Goal: Transaction & Acquisition: Purchase product/service

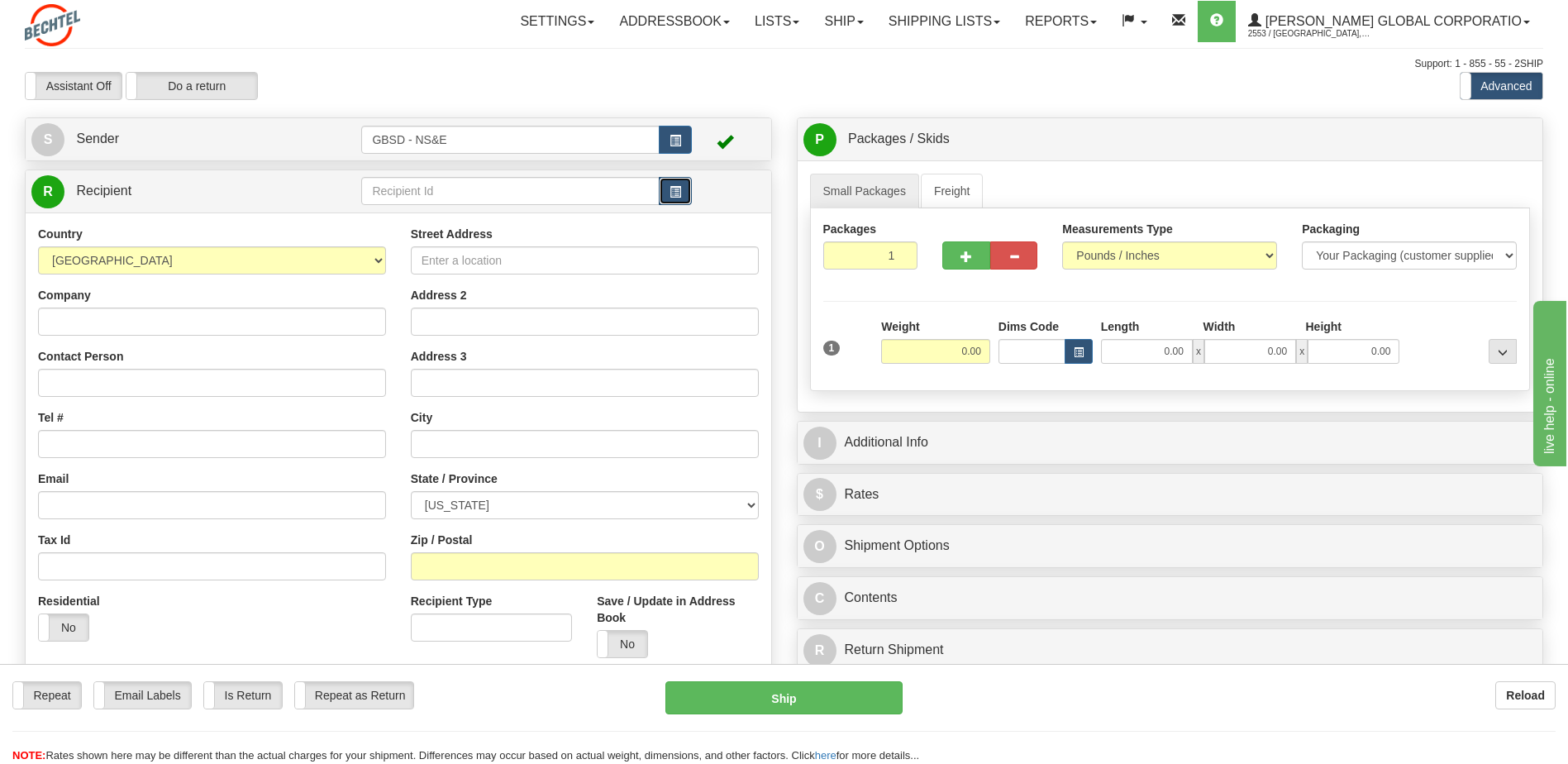
click at [676, 196] on span "button" at bounding box center [675, 192] width 11 height 10
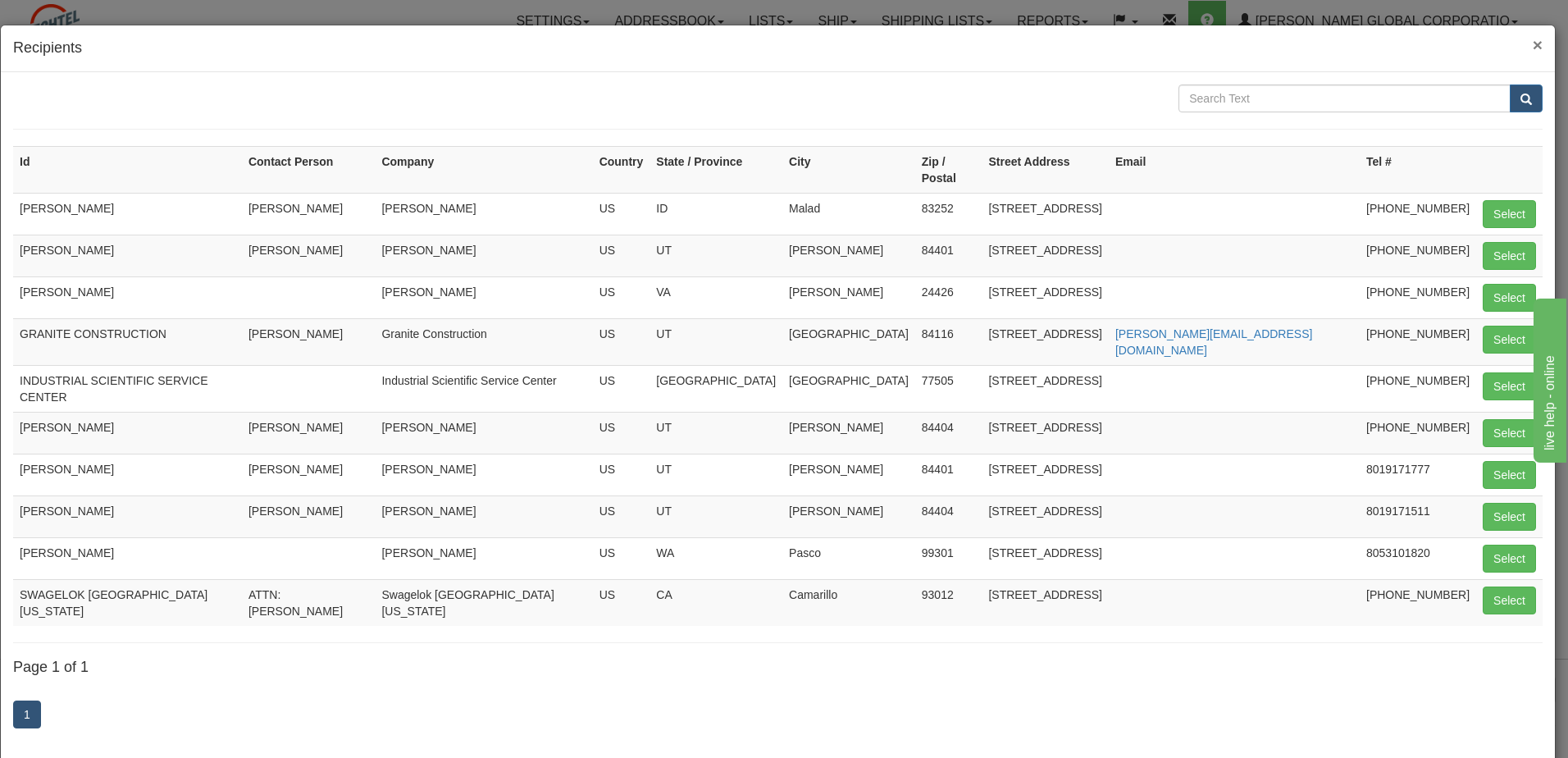
click at [1533, 44] on span "×" at bounding box center [1538, 44] width 9 height 19
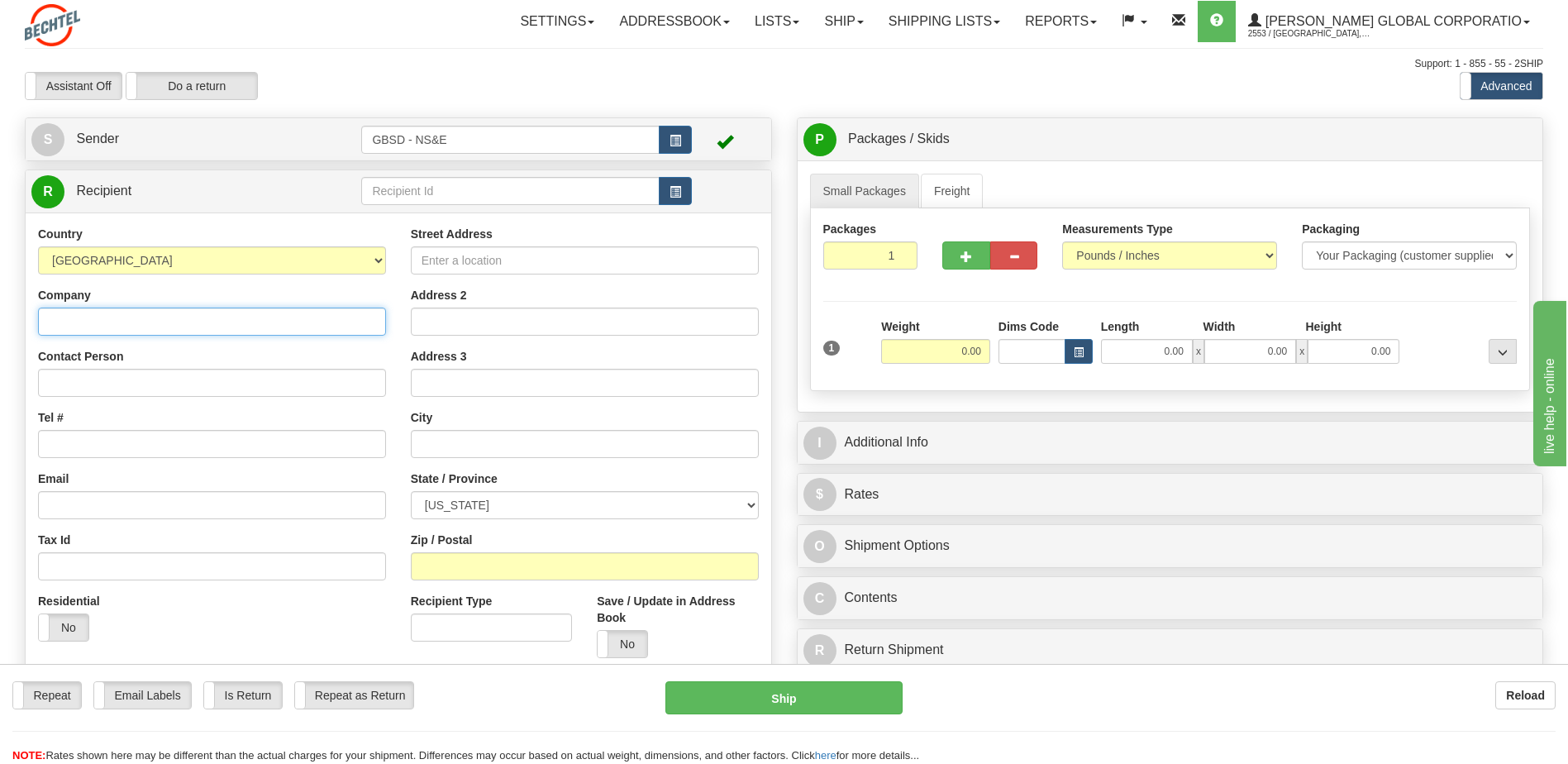
click at [99, 322] on input "Company" at bounding box center [212, 320] width 348 height 28
type input "[PERSON_NAME]"
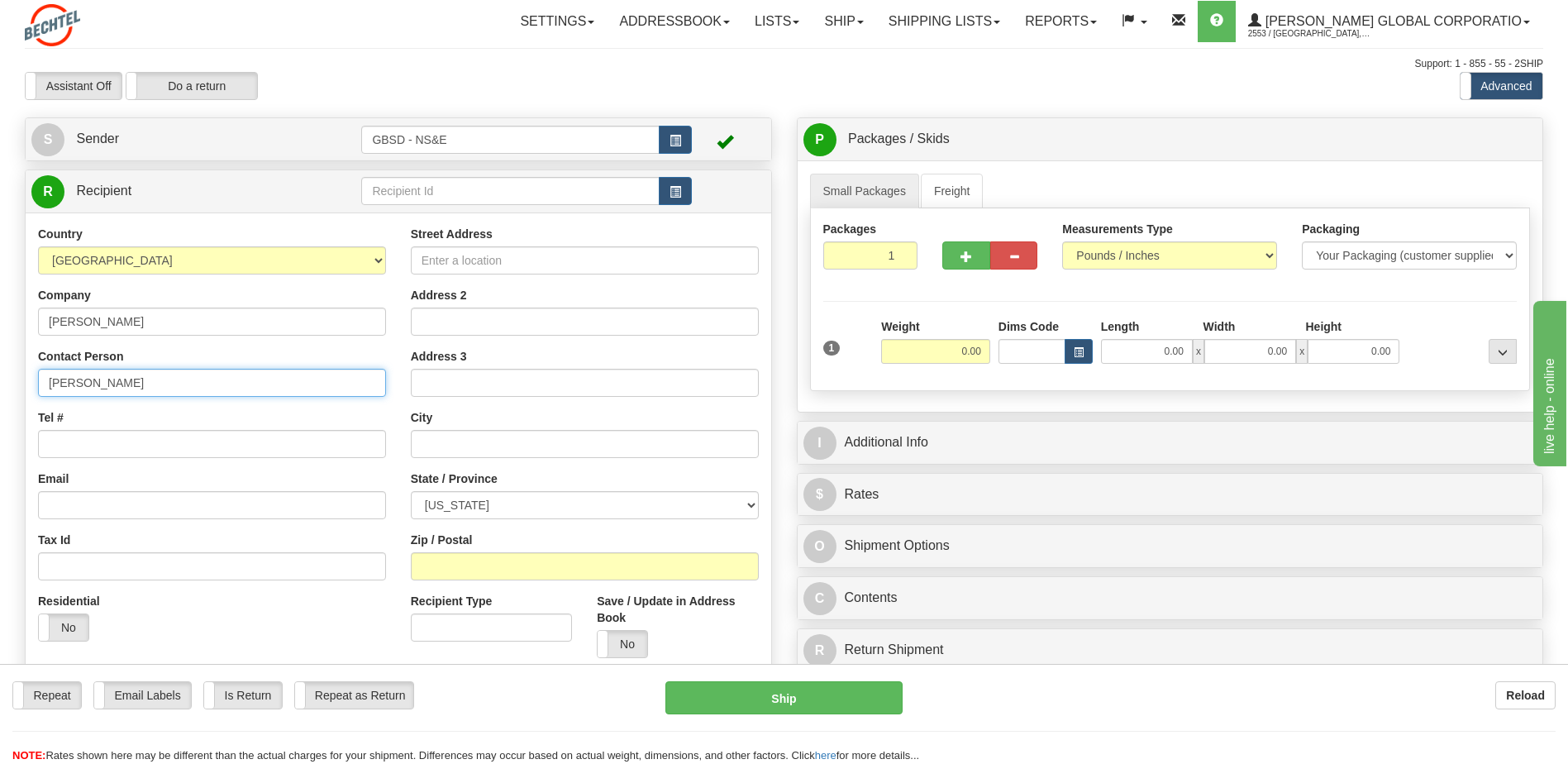
type input "[PERSON_NAME]"
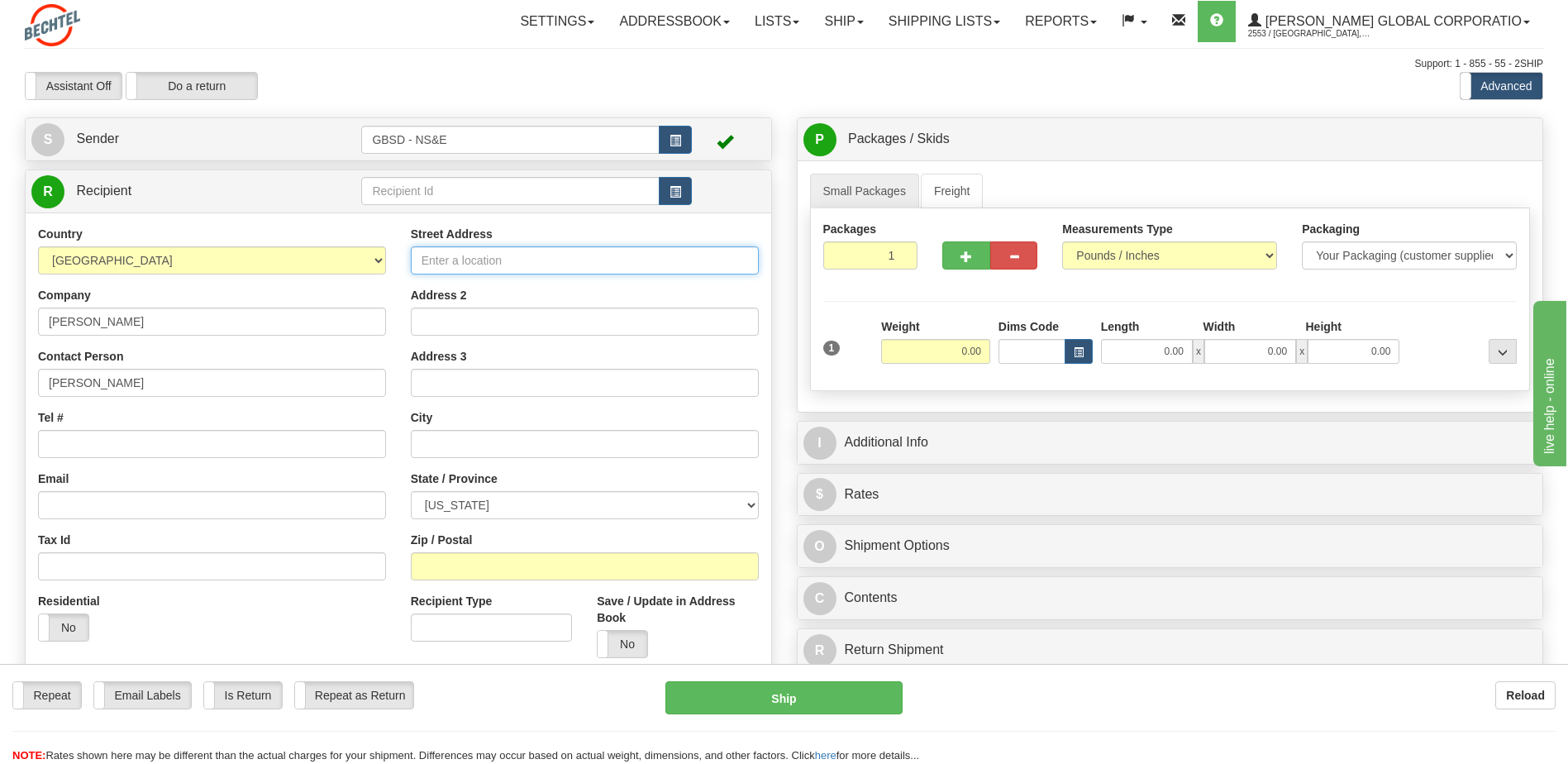
click at [518, 261] on input "Street Address" at bounding box center [585, 259] width 348 height 28
type input "[STREET_ADDRESS]"
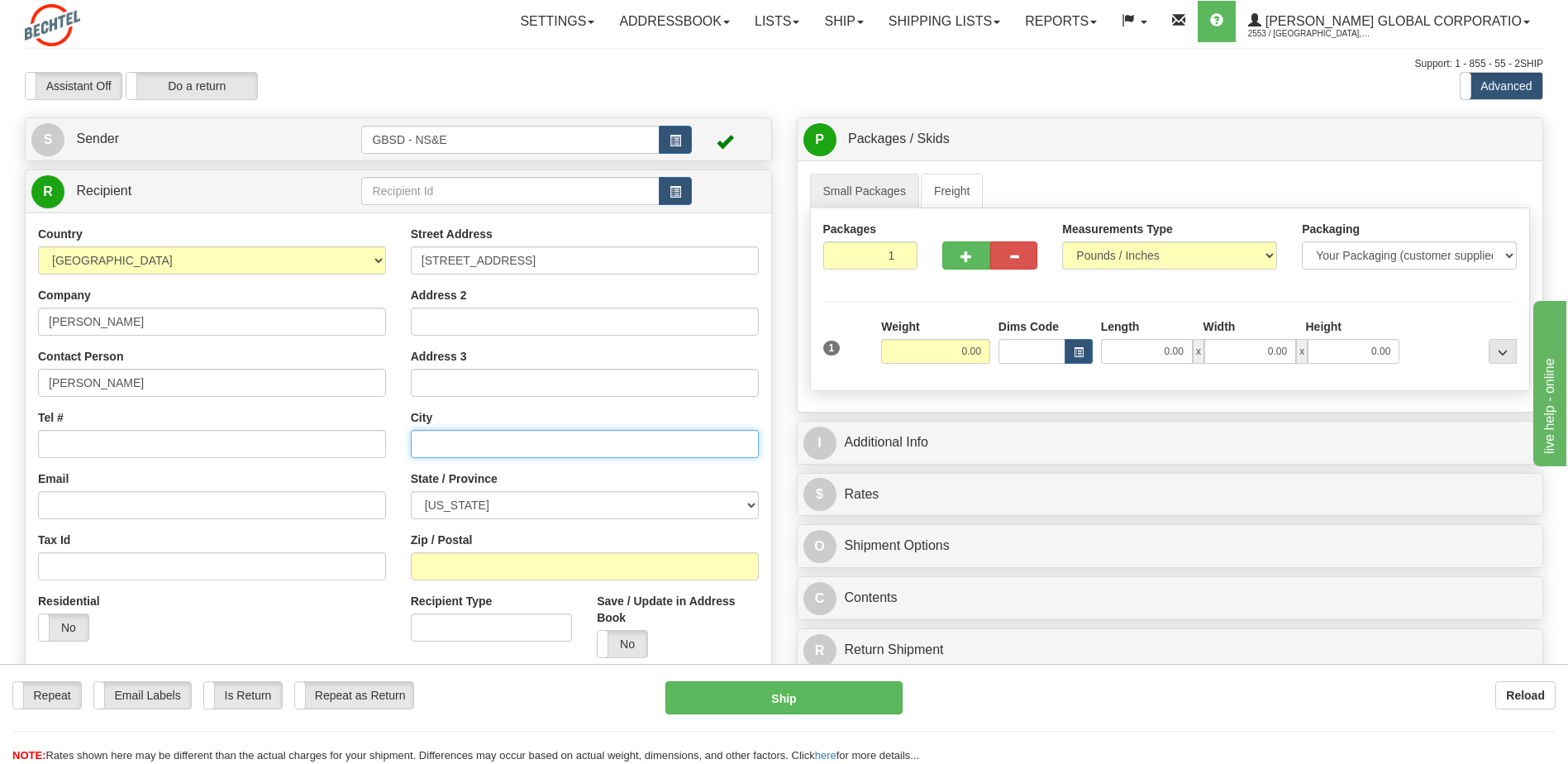
click at [434, 446] on input "text" at bounding box center [585, 444] width 348 height 28
type input "[PERSON_NAME]"
select select "OK"
type input "74834"
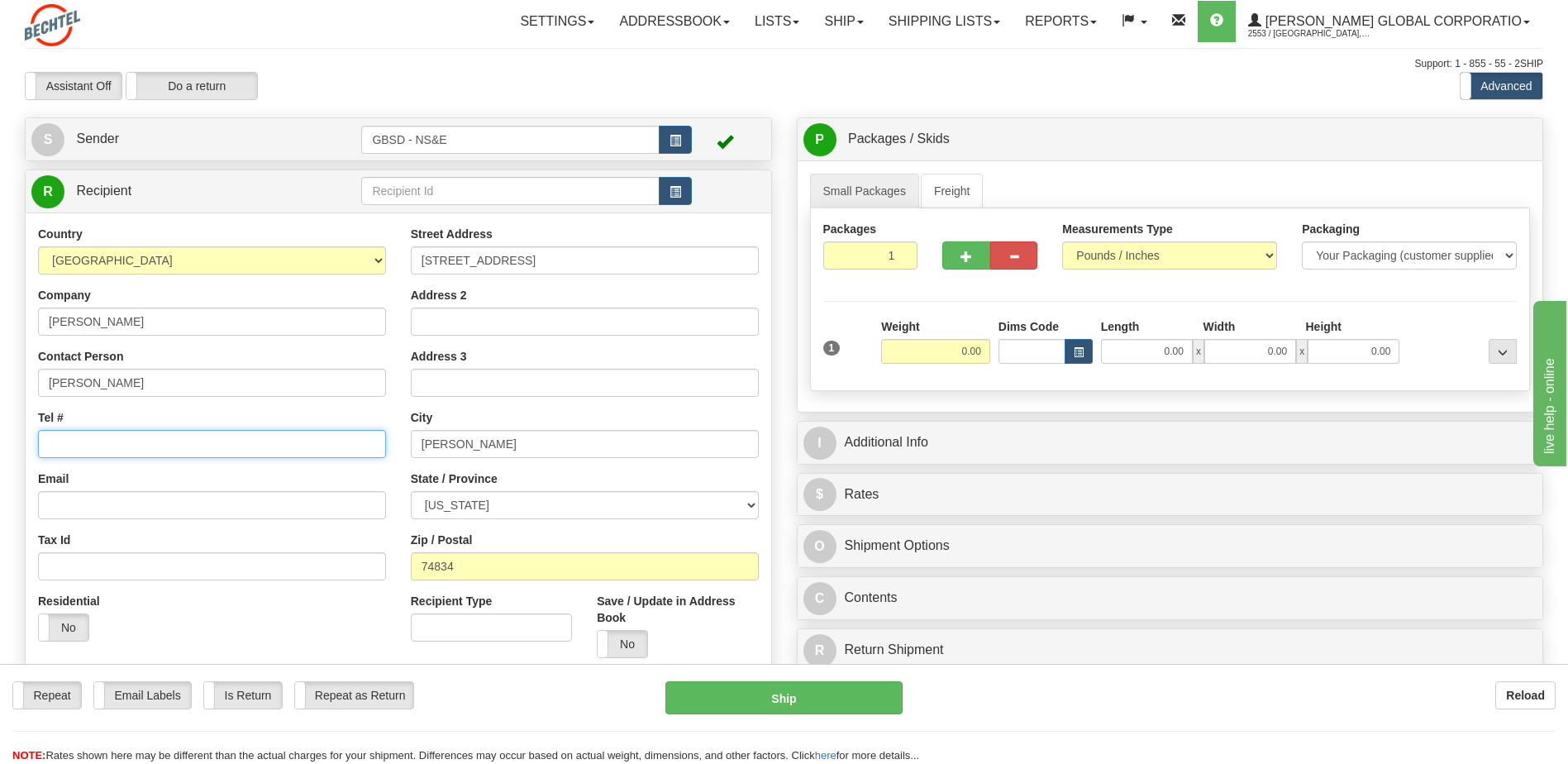
click at [78, 444] on input "Tel #" at bounding box center [212, 444] width 348 height 28
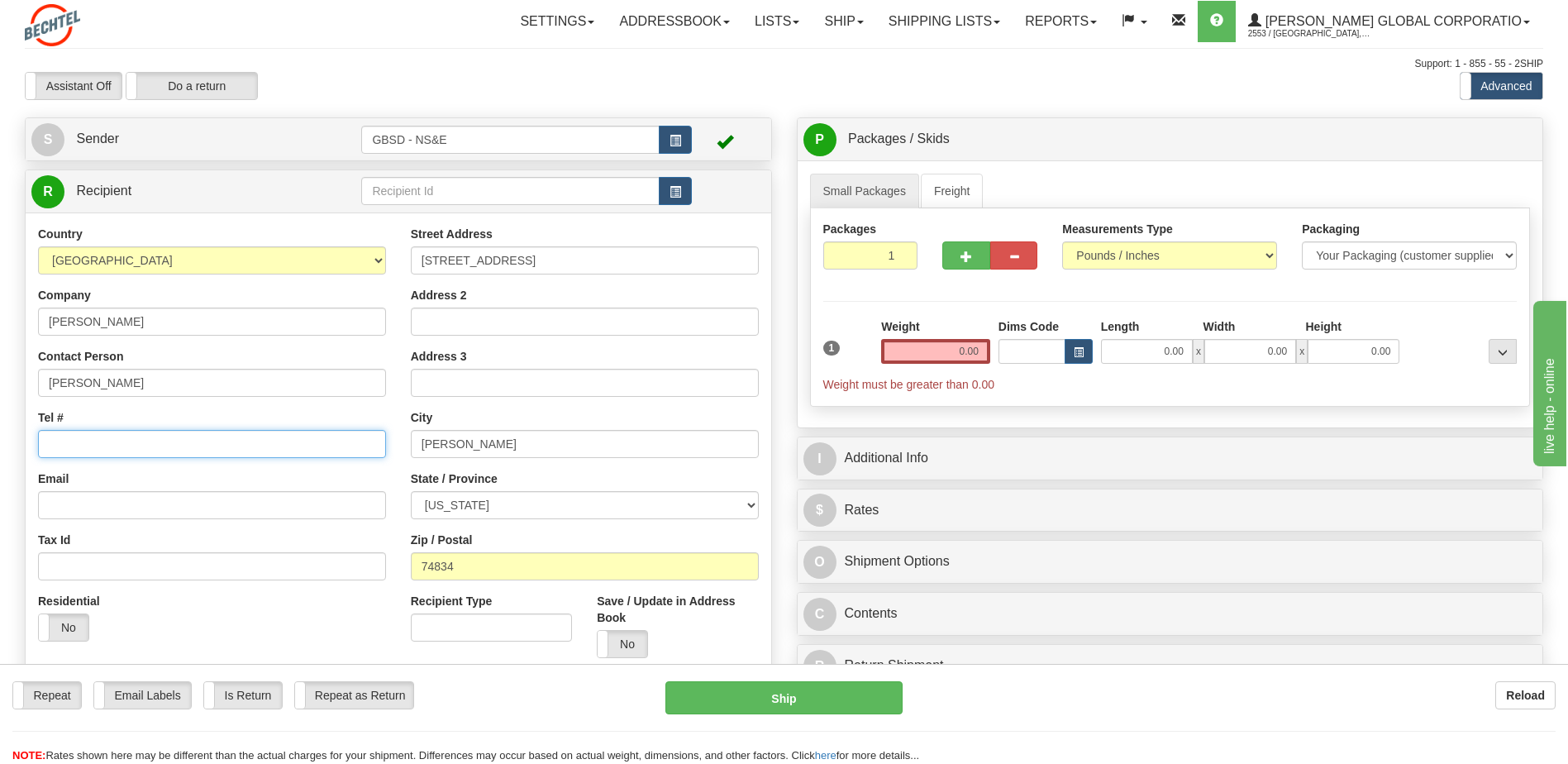
click at [137, 453] on input "Tel #" at bounding box center [212, 444] width 348 height 28
type input "[PHONE_NUMBER]"
click at [65, 627] on label "No" at bounding box center [64, 628] width 50 height 27
click at [629, 643] on label "No" at bounding box center [623, 644] width 50 height 27
click at [943, 353] on input "0.00" at bounding box center [936, 351] width 109 height 25
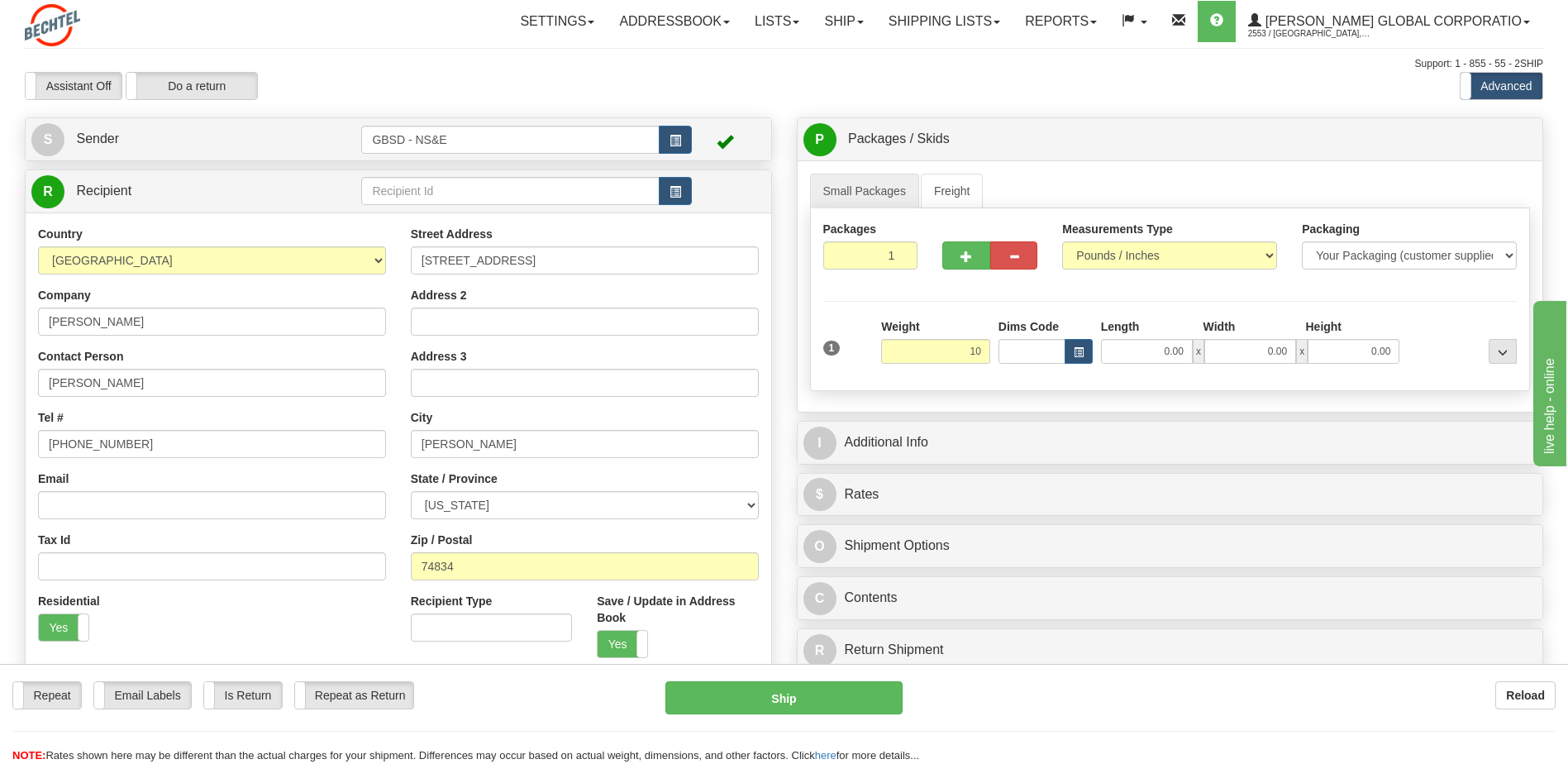
type input "10.00"
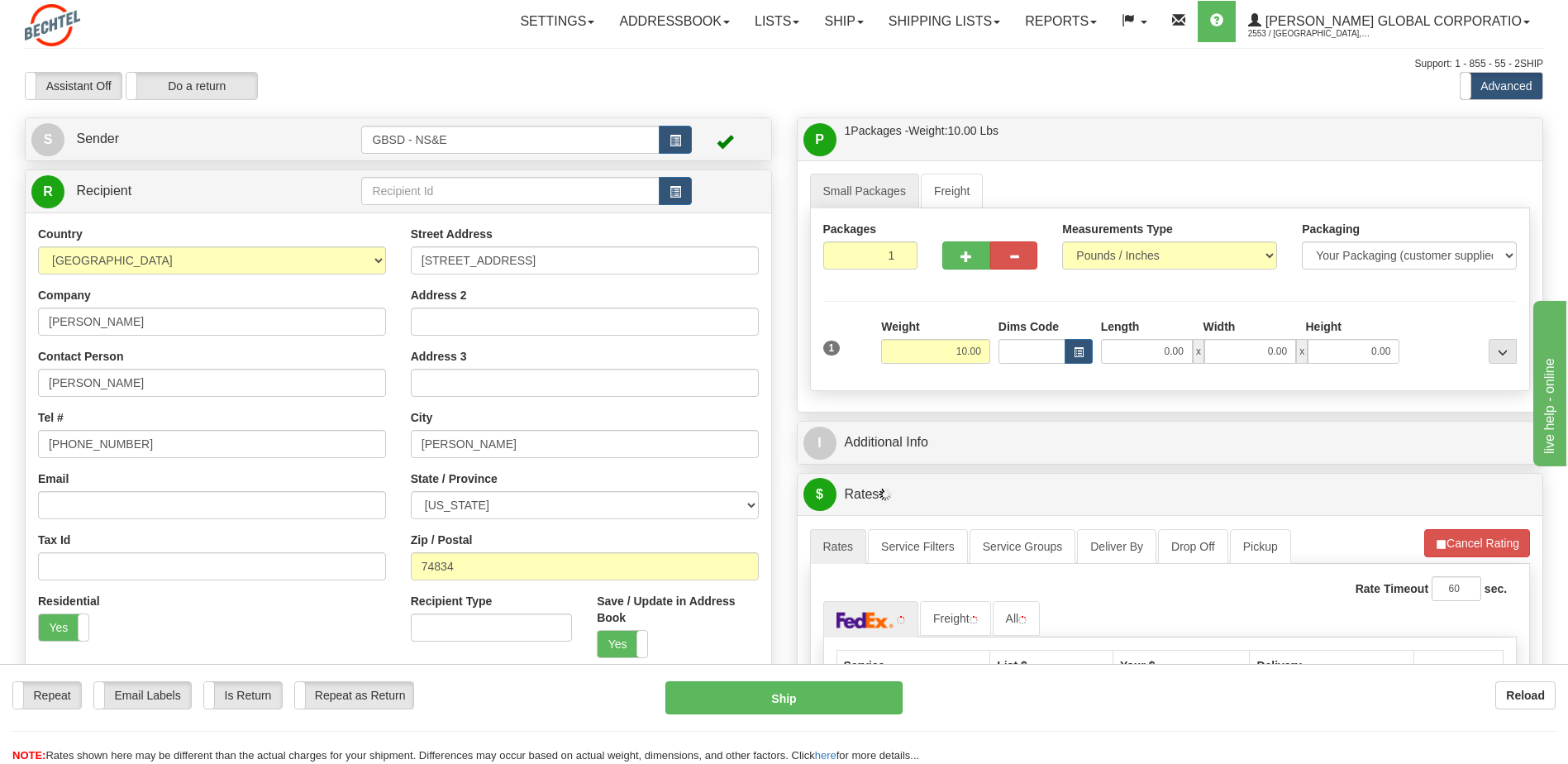
click at [966, 393] on div "Small Packages Freight Packages 1 1 Measurements Type" at bounding box center [1170, 285] width 746 height 251
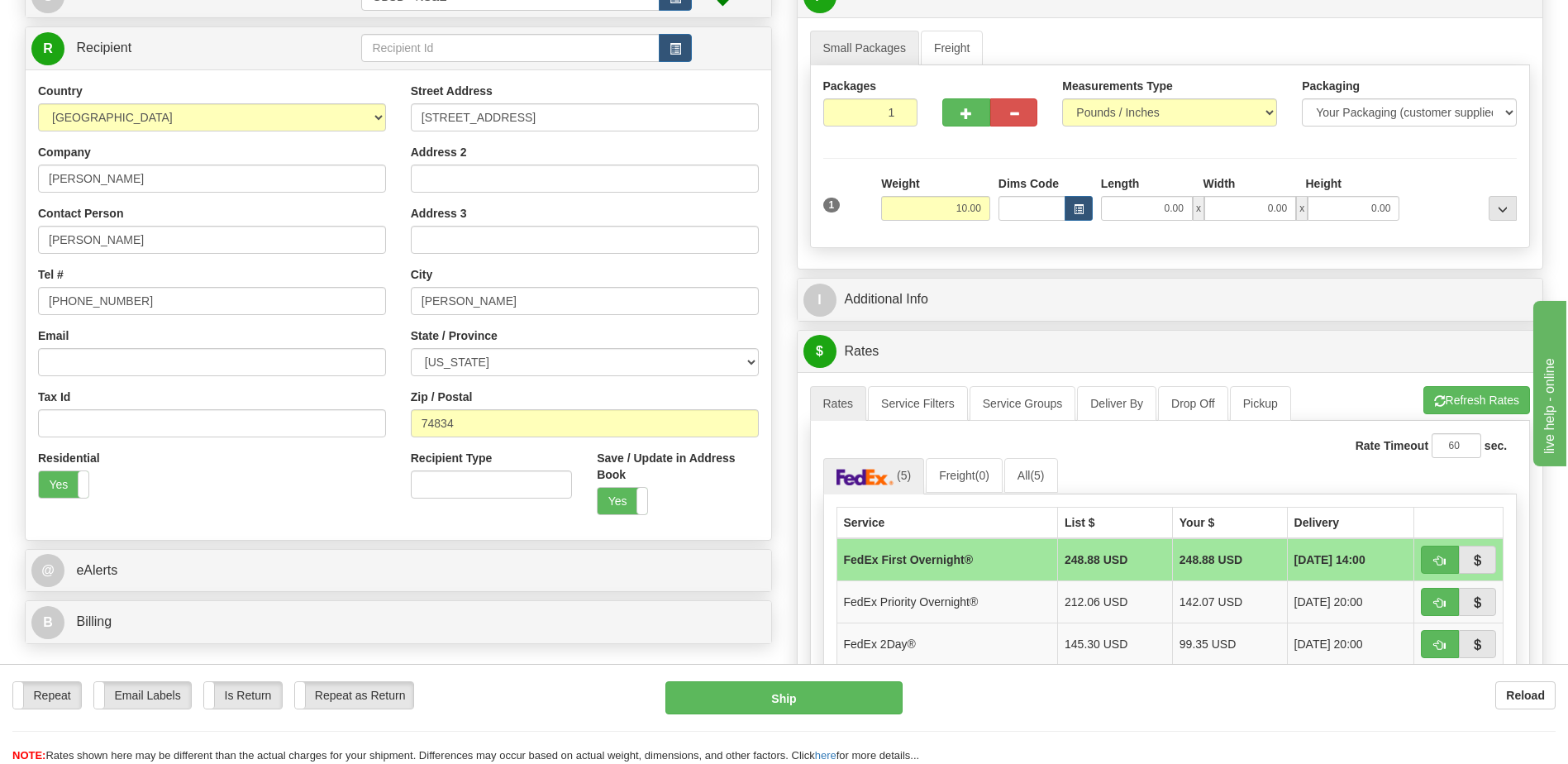
scroll to position [165, 0]
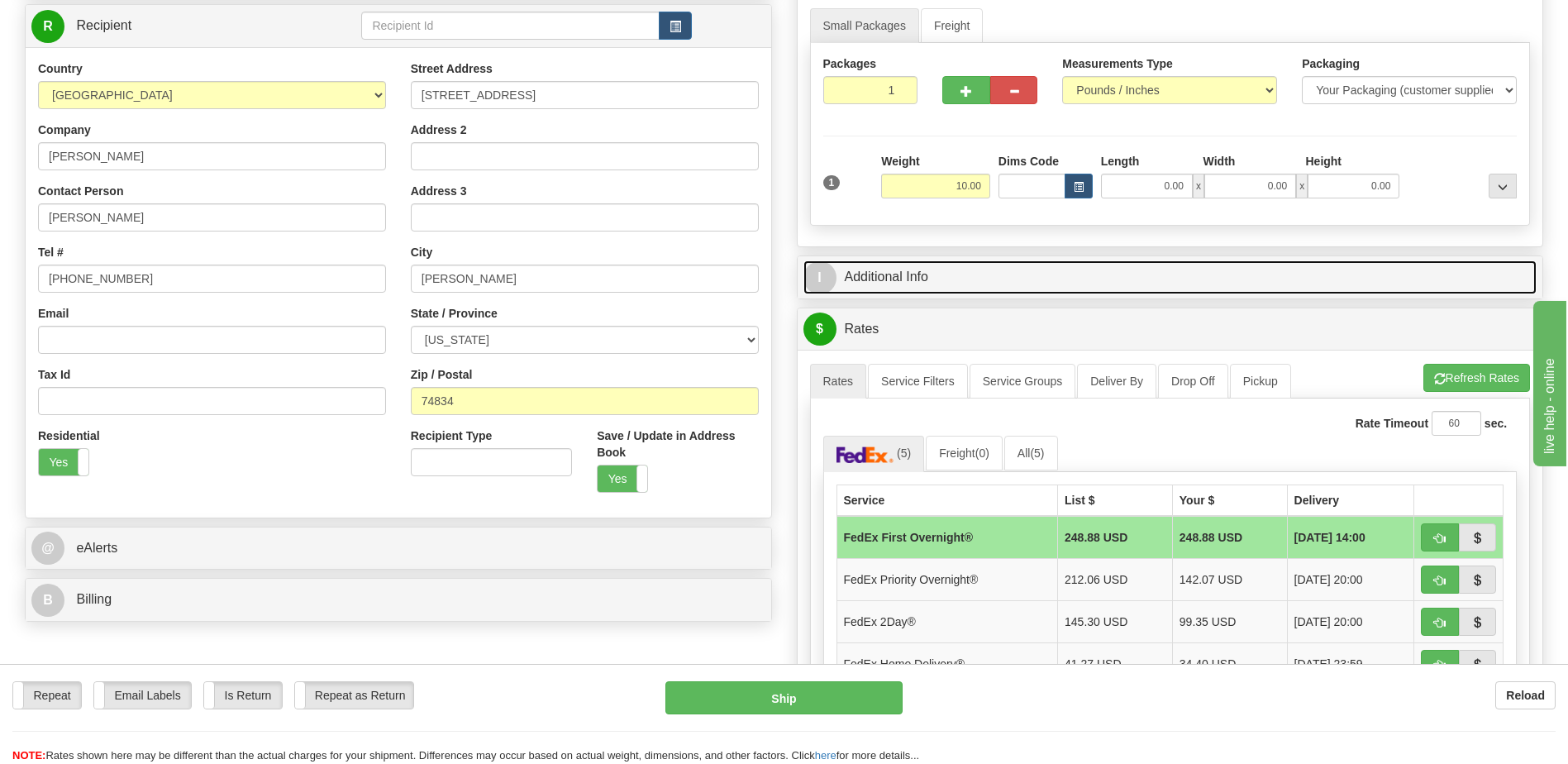
click at [1099, 268] on link "I Additional Info" at bounding box center [1170, 278] width 734 height 34
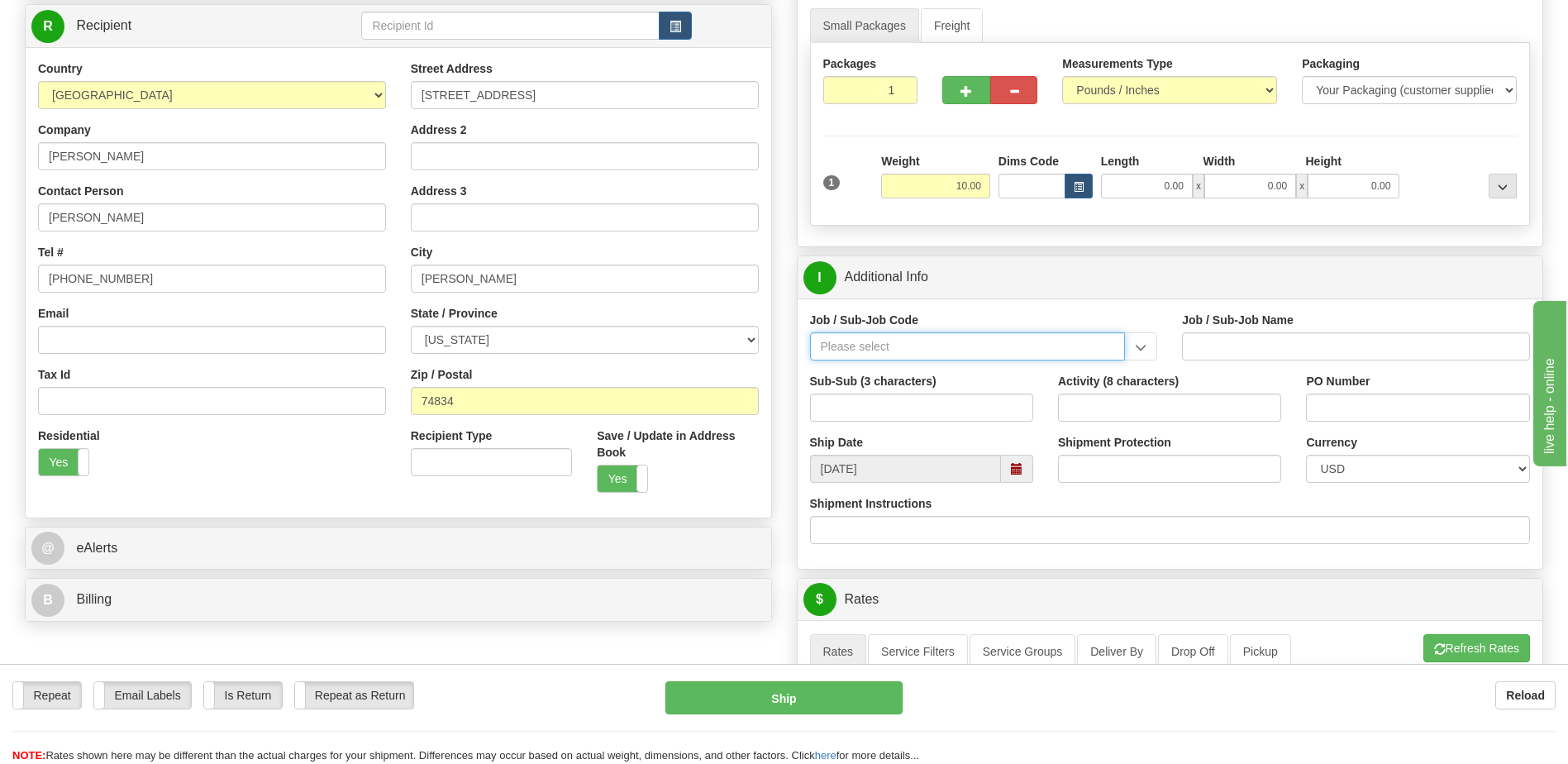
click at [1033, 356] on input "Job / Sub-Job Code" at bounding box center [967, 345] width 316 height 28
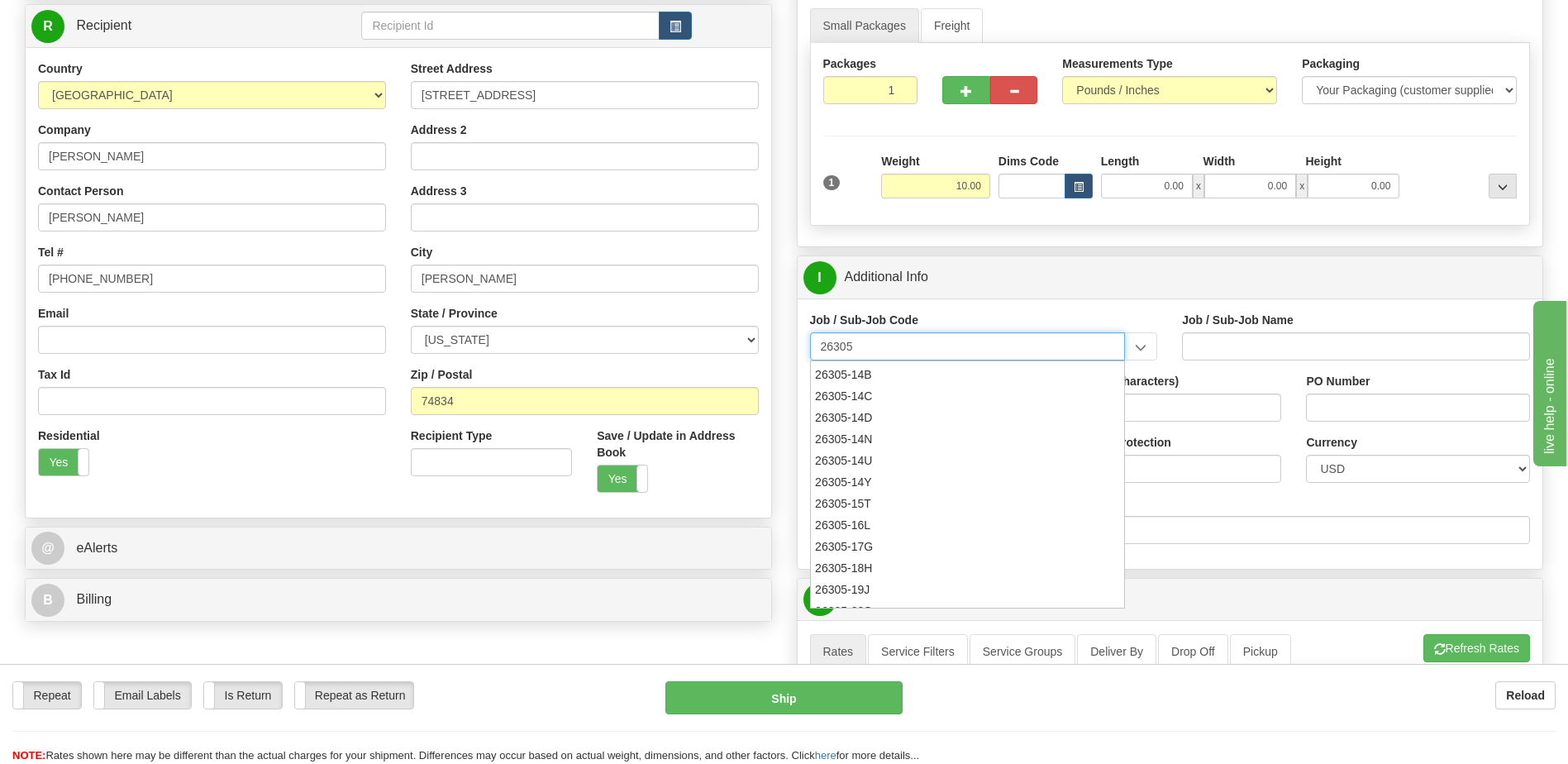
scroll to position [413, 0]
click at [869, 511] on div "26305-17G" at bounding box center [964, 517] width 299 height 18
type input "26305-17G"
type input "SENTINEL - TEST FACILITIES -VSFB"
type input "26305-17G"
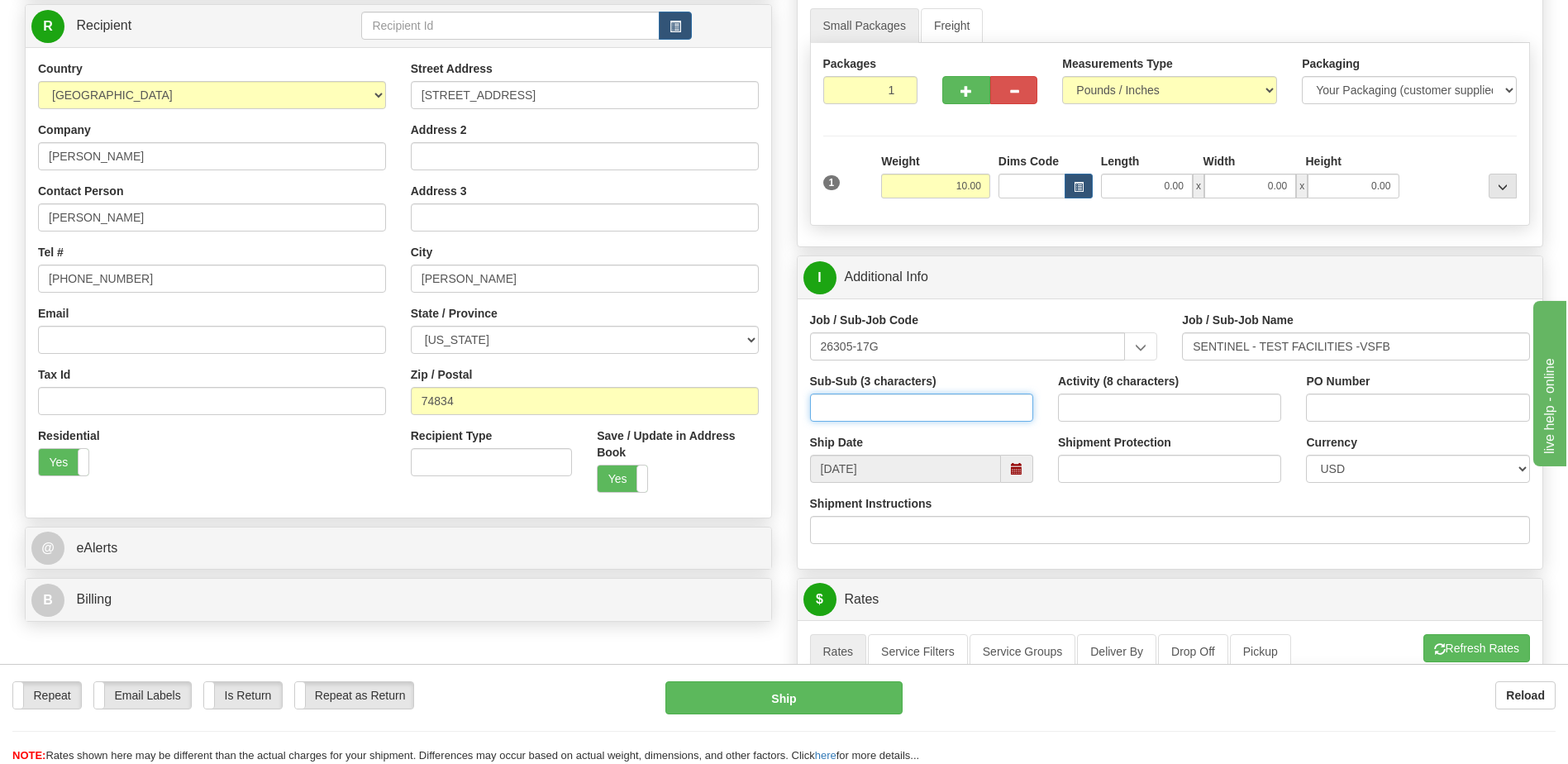
click at [870, 411] on input "Sub-Sub (3 characters)" at bounding box center [921, 407] width 223 height 28
type input "103"
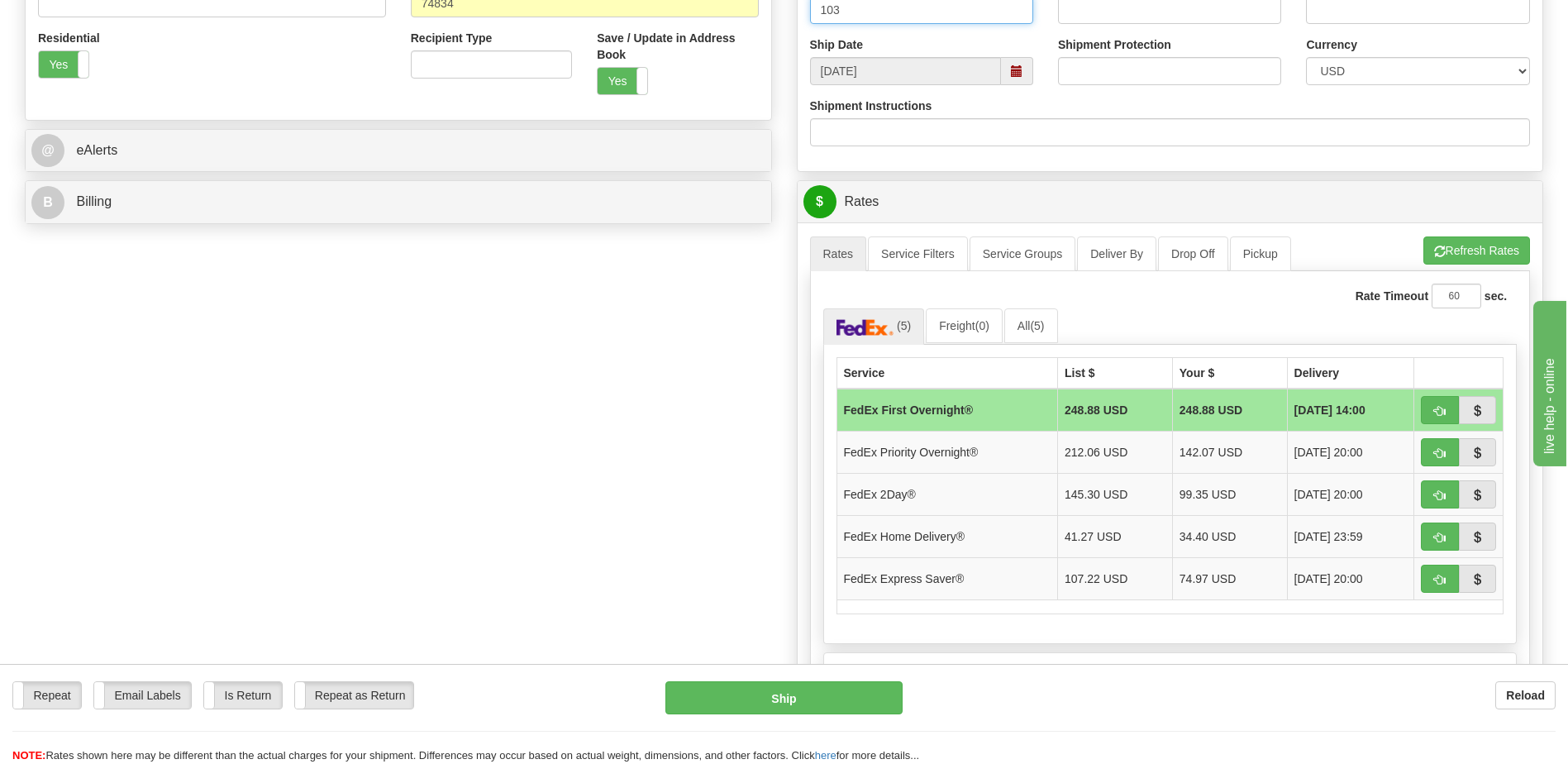
scroll to position [579, 0]
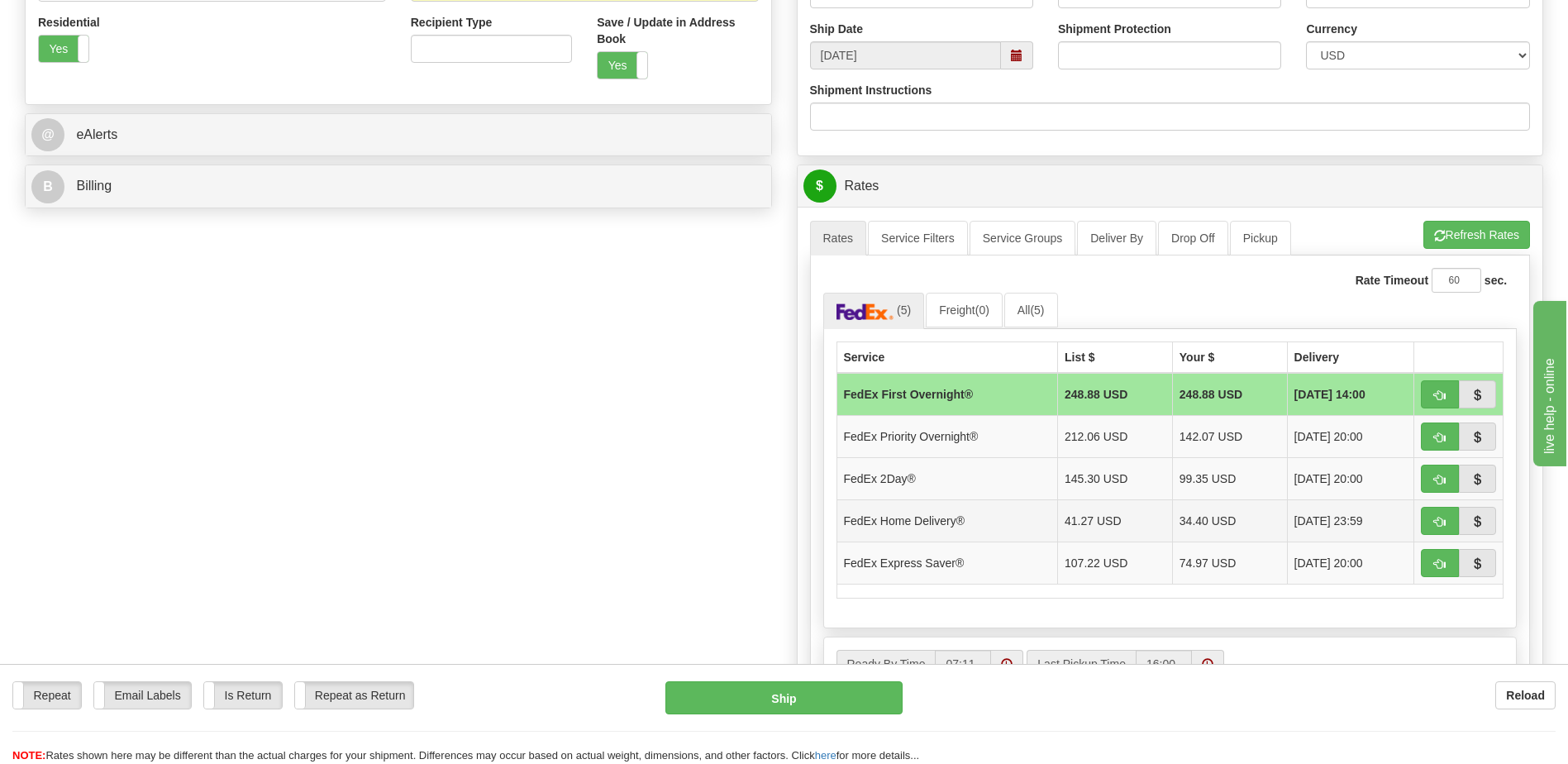
click at [1193, 524] on td "34.40 USD" at bounding box center [1229, 520] width 114 height 42
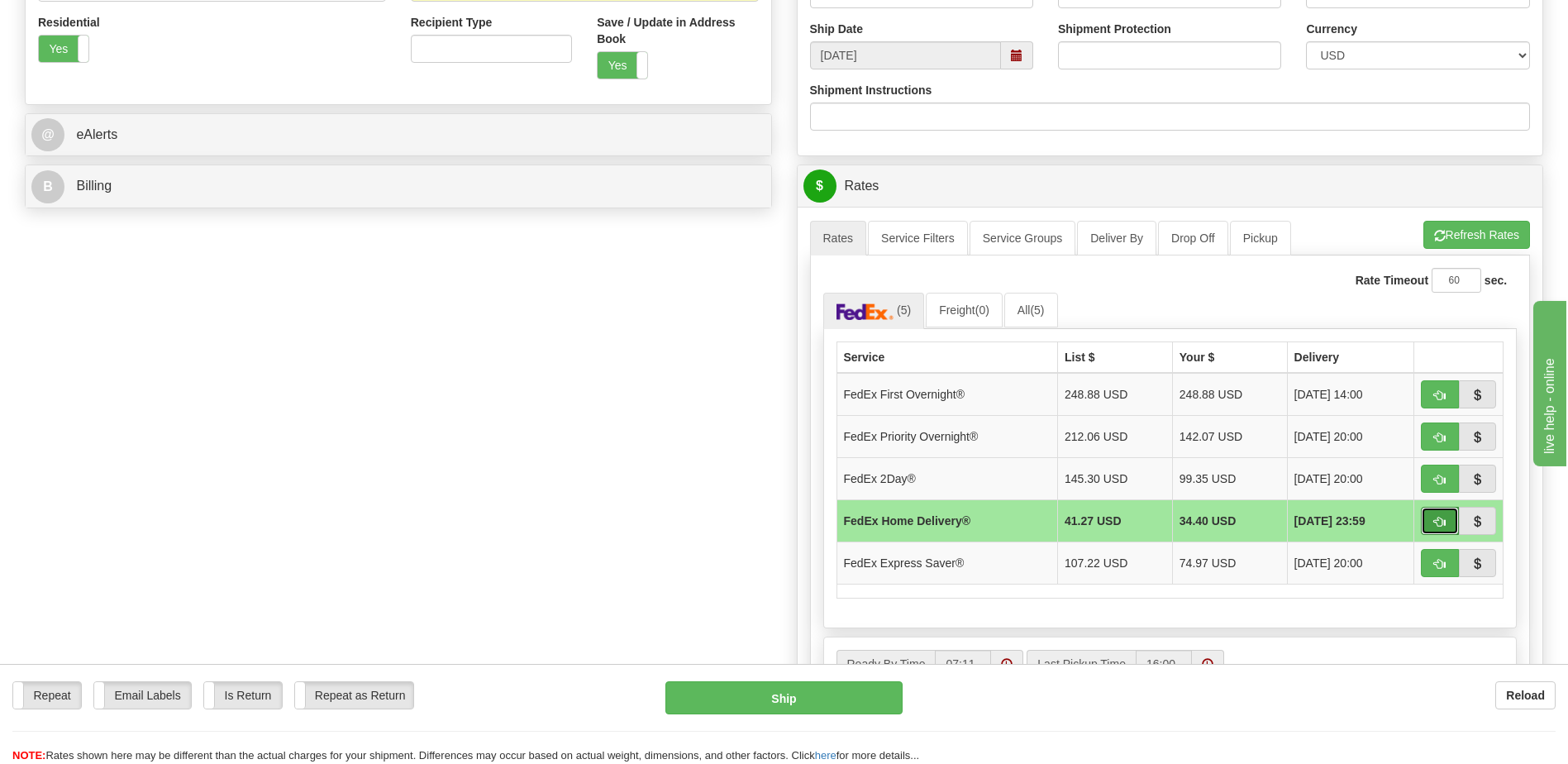
click at [1448, 514] on button "button" at bounding box center [1440, 520] width 38 height 28
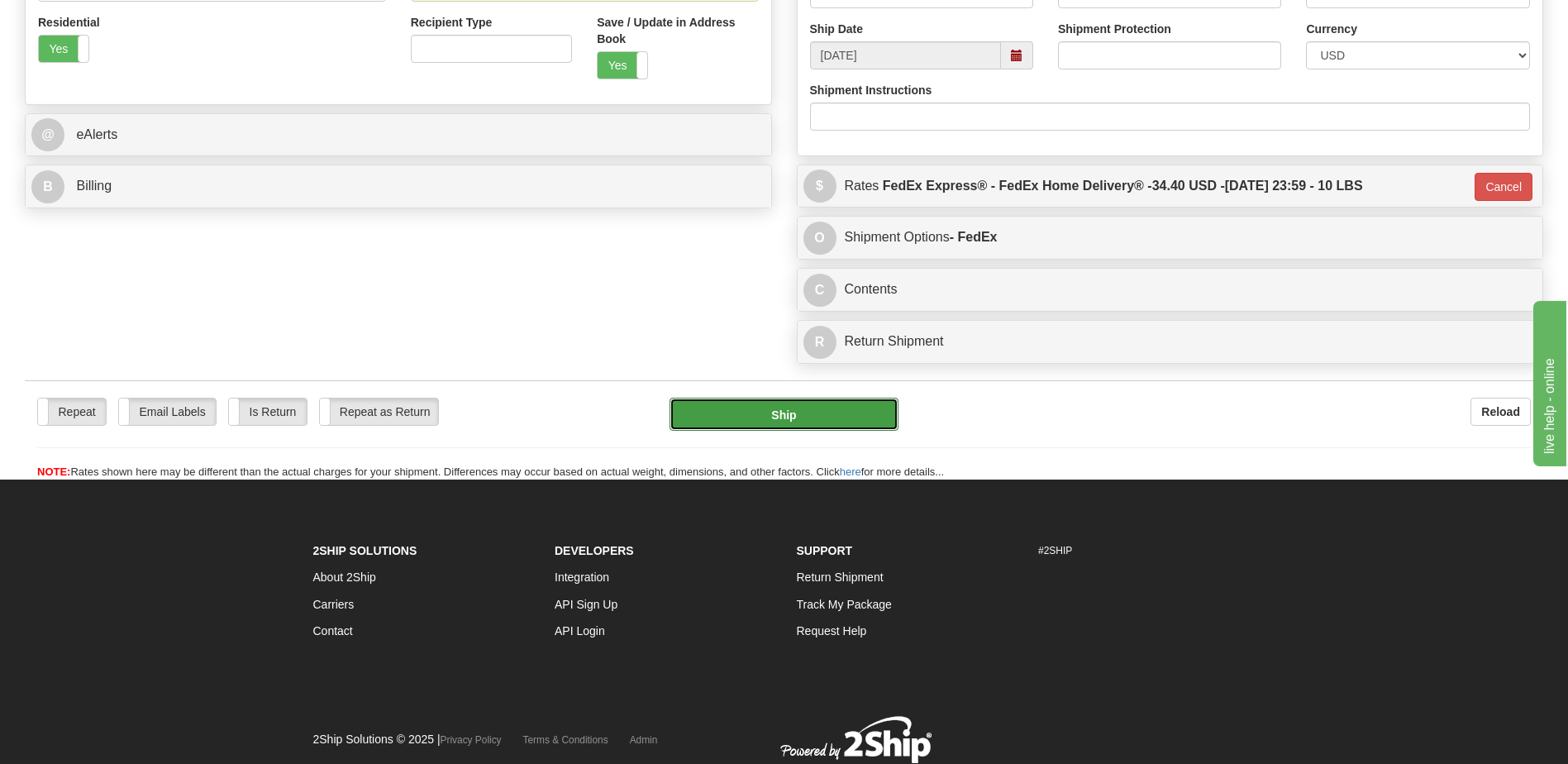
click at [817, 419] on button "Ship" at bounding box center [783, 414] width 228 height 33
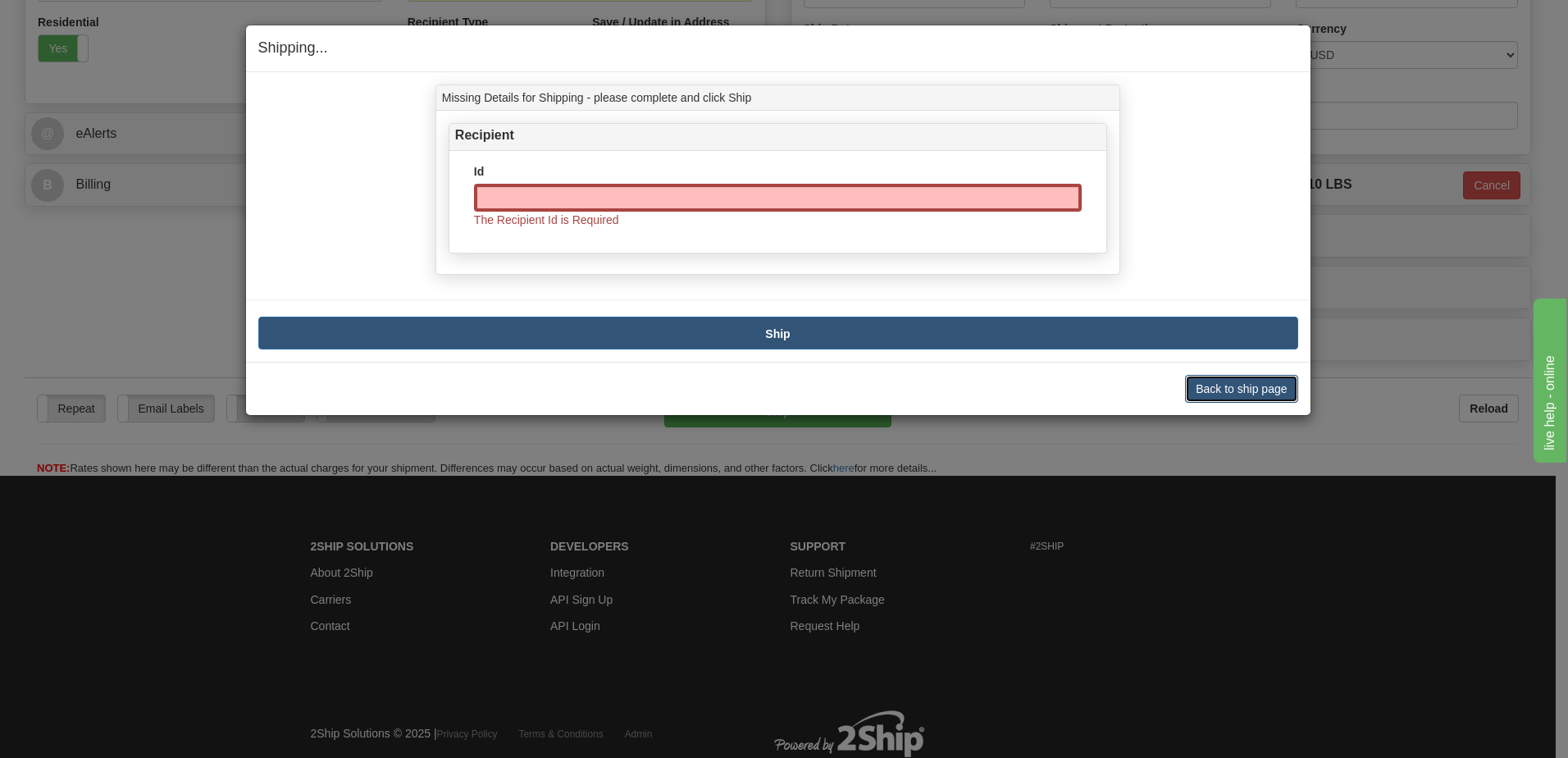
click at [1234, 395] on button "Back to ship page" at bounding box center [1241, 388] width 113 height 27
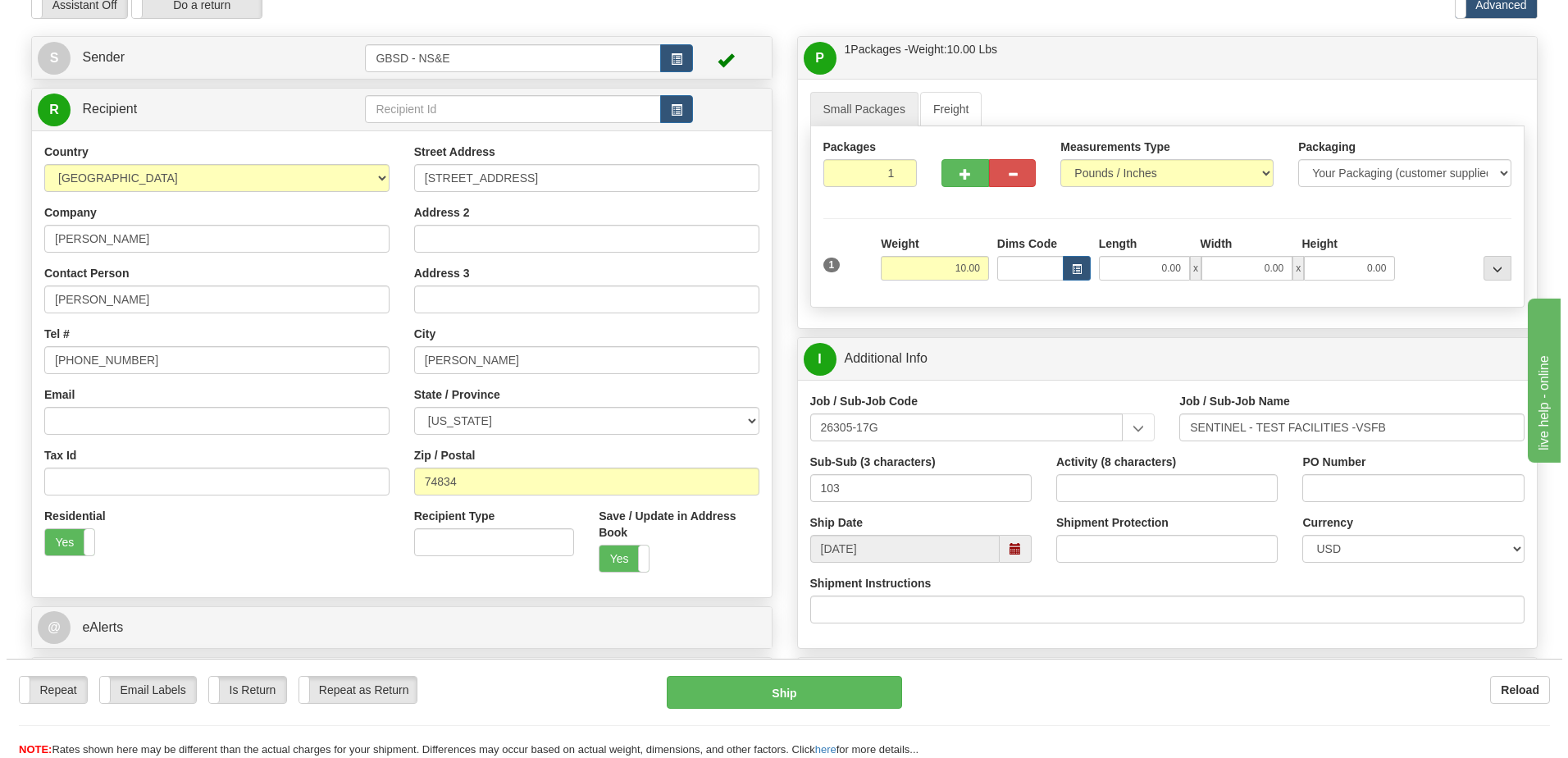
scroll to position [0, 0]
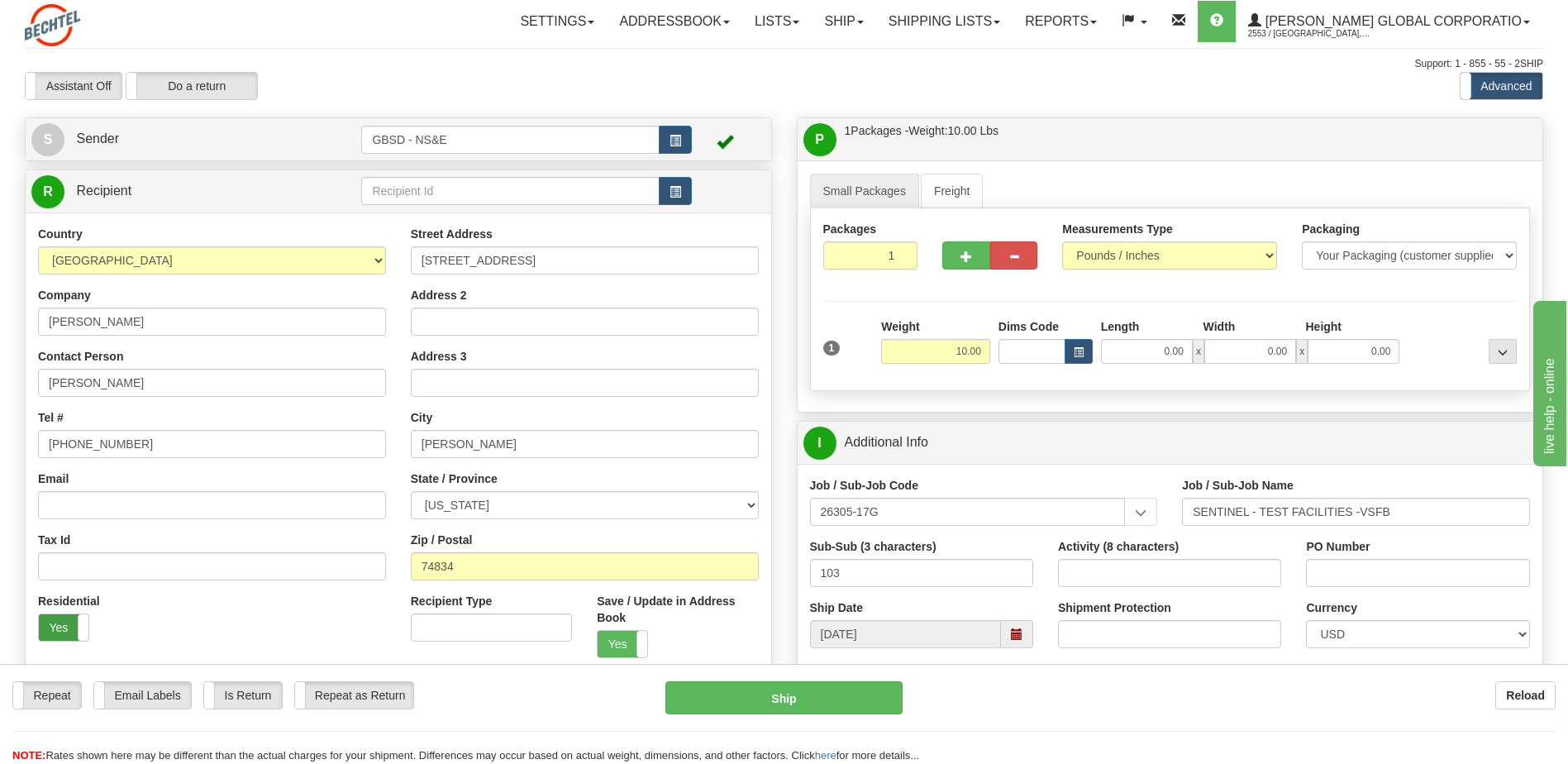
click at [65, 630] on label "Yes" at bounding box center [64, 628] width 50 height 27
type input "90"
click at [740, 696] on button "Ship" at bounding box center [784, 697] width 237 height 33
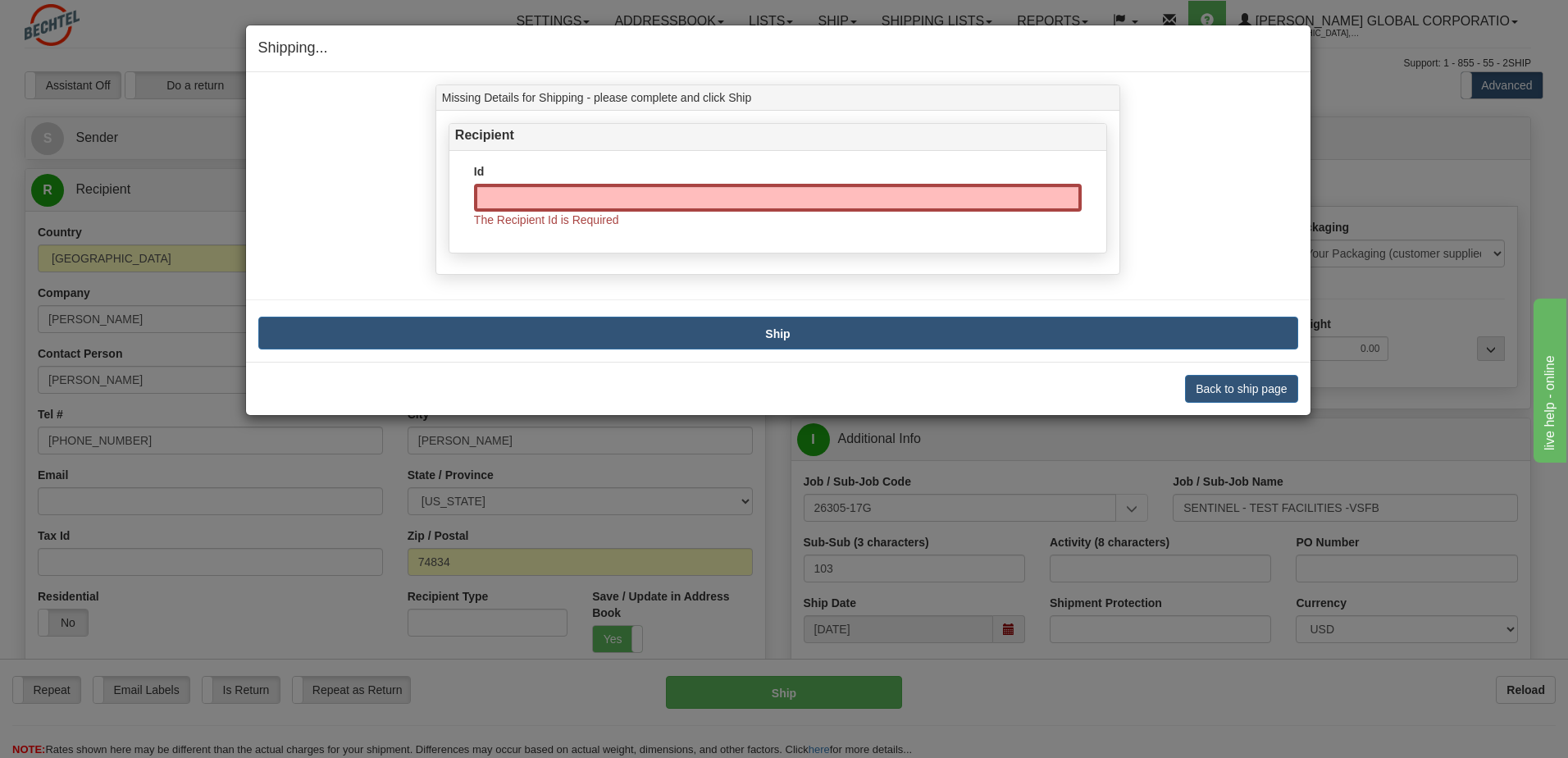
click at [610, 213] on span "The Recipient Id is Required" at bounding box center [546, 220] width 145 height 13
click at [1217, 392] on button "Back to ship page" at bounding box center [1241, 388] width 113 height 27
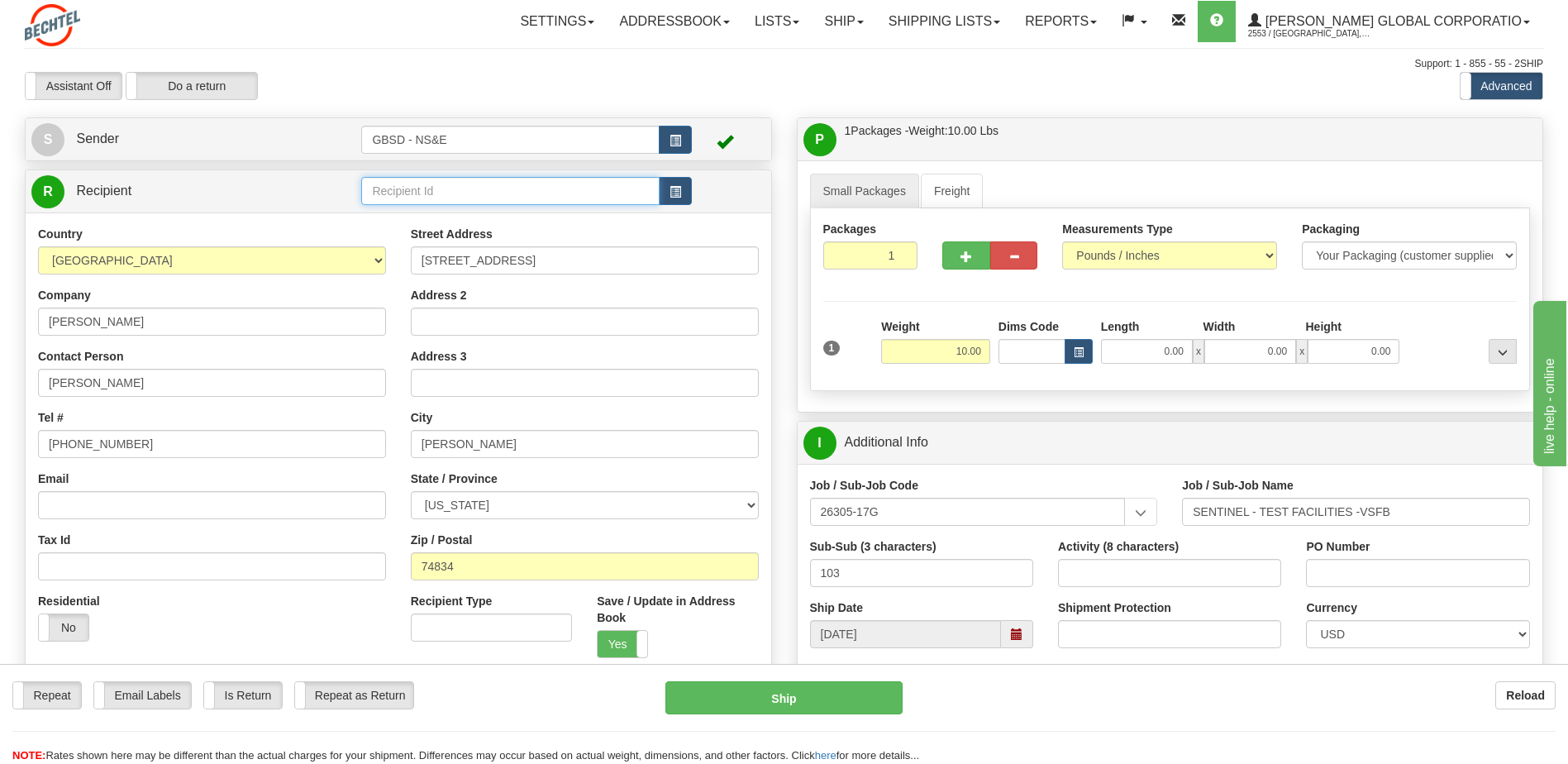
click at [441, 196] on input "text" at bounding box center [510, 190] width 298 height 28
type input "[PERSON_NAME]"
click at [53, 628] on div "Country [GEOGRAPHIC_DATA] [GEOGRAPHIC_DATA] [GEOGRAPHIC_DATA] [GEOGRAPHIC_DATA]…" at bounding box center [399, 447] width 746 height 470
click at [53, 628] on label "No" at bounding box center [64, 628] width 50 height 27
type input "90"
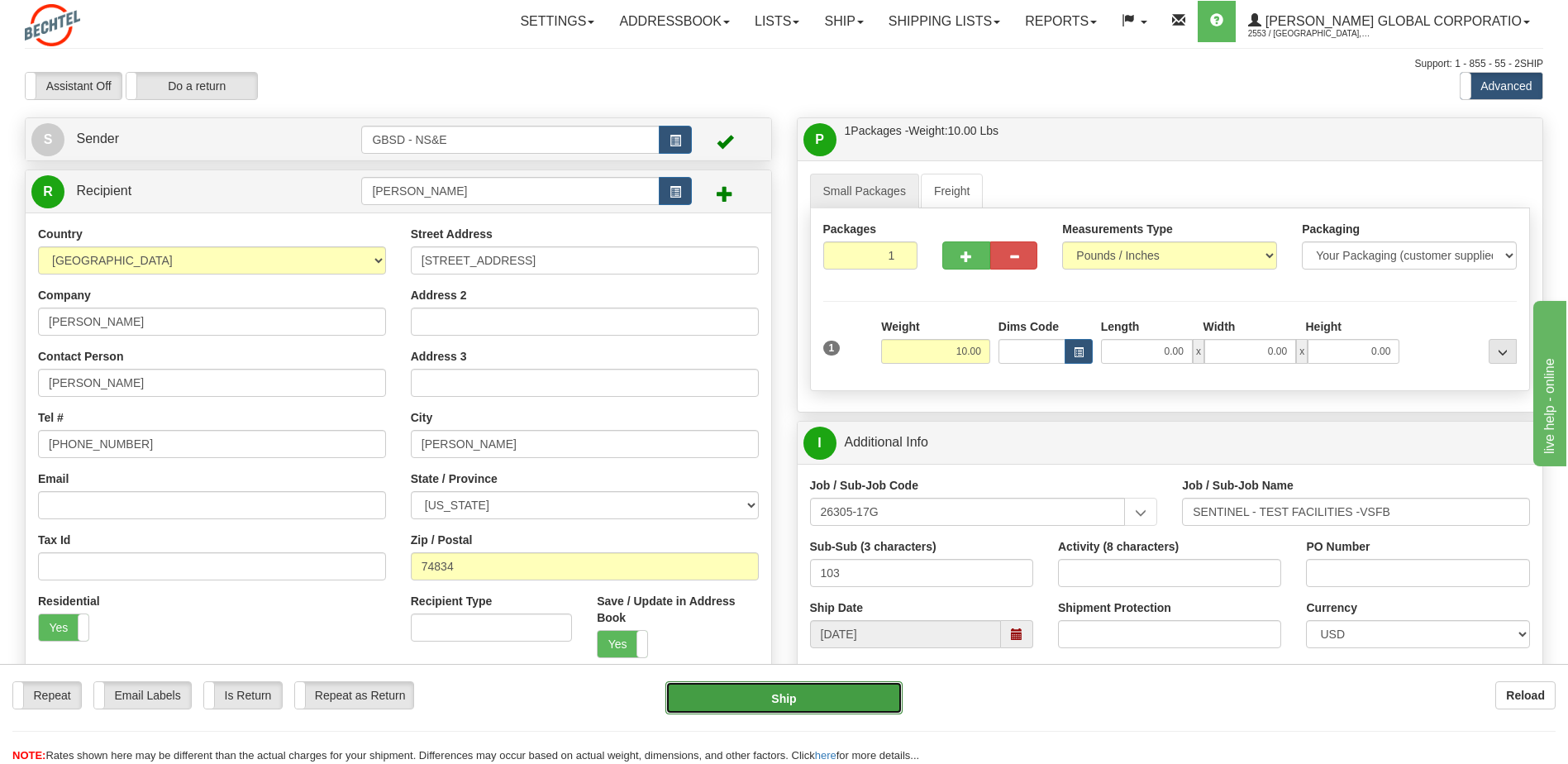
click at [821, 703] on button "Ship" at bounding box center [784, 697] width 237 height 33
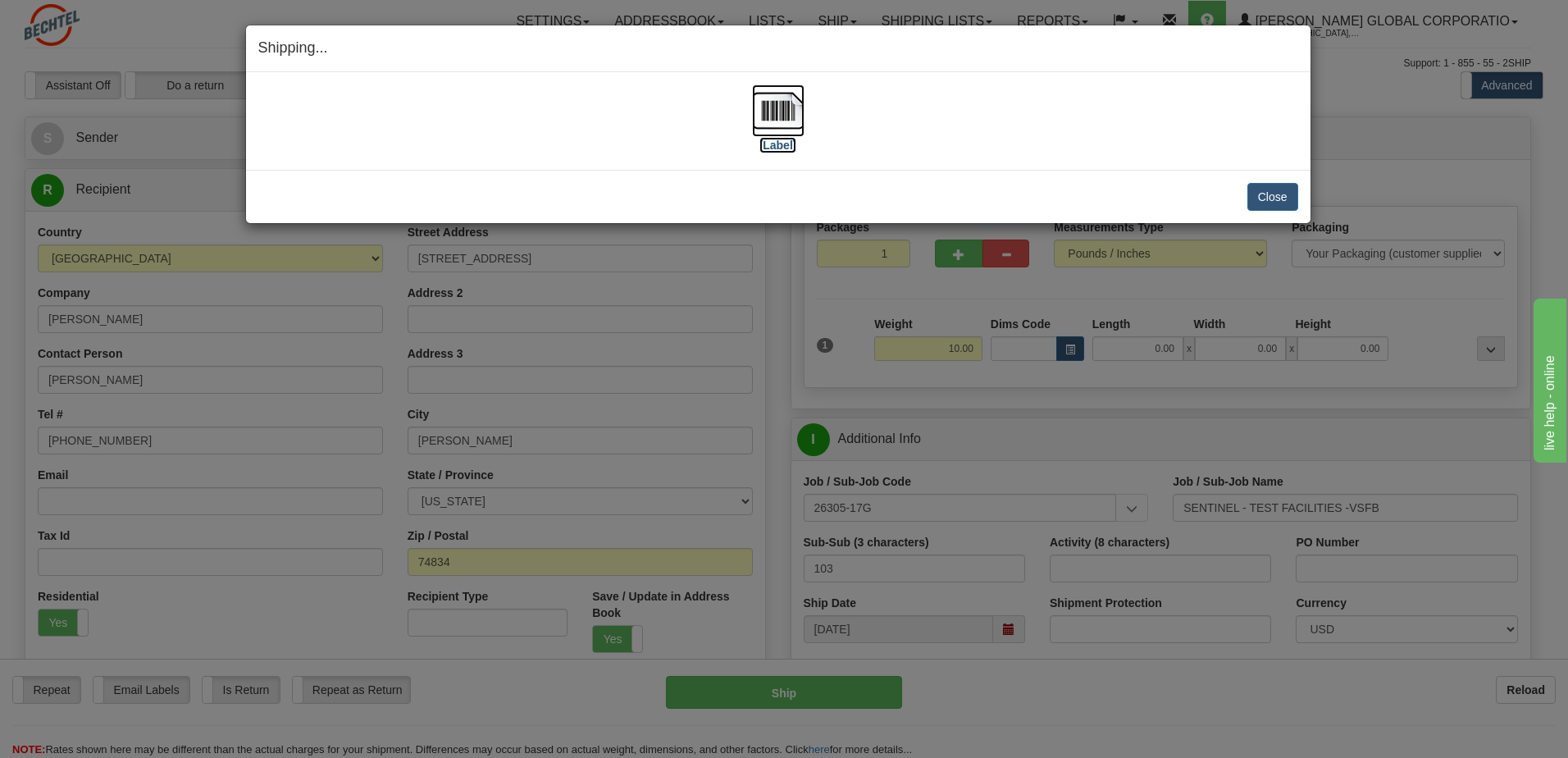
click at [789, 141] on label "[Label]" at bounding box center [779, 145] width 38 height 16
